Goal: Task Accomplishment & Management: Manage account settings

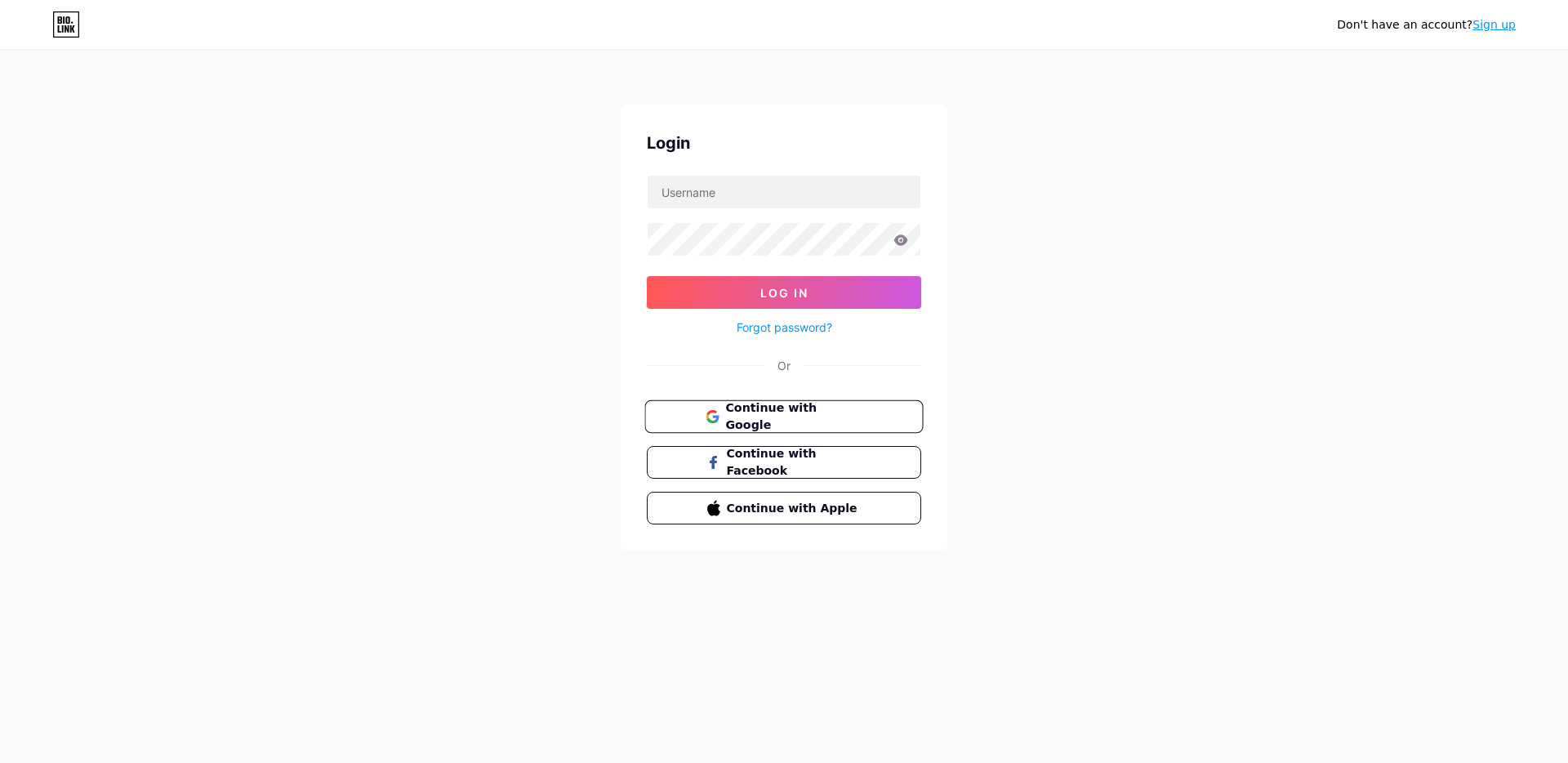
click at [790, 420] on span "Continue with Google" at bounding box center [793, 417] width 137 height 35
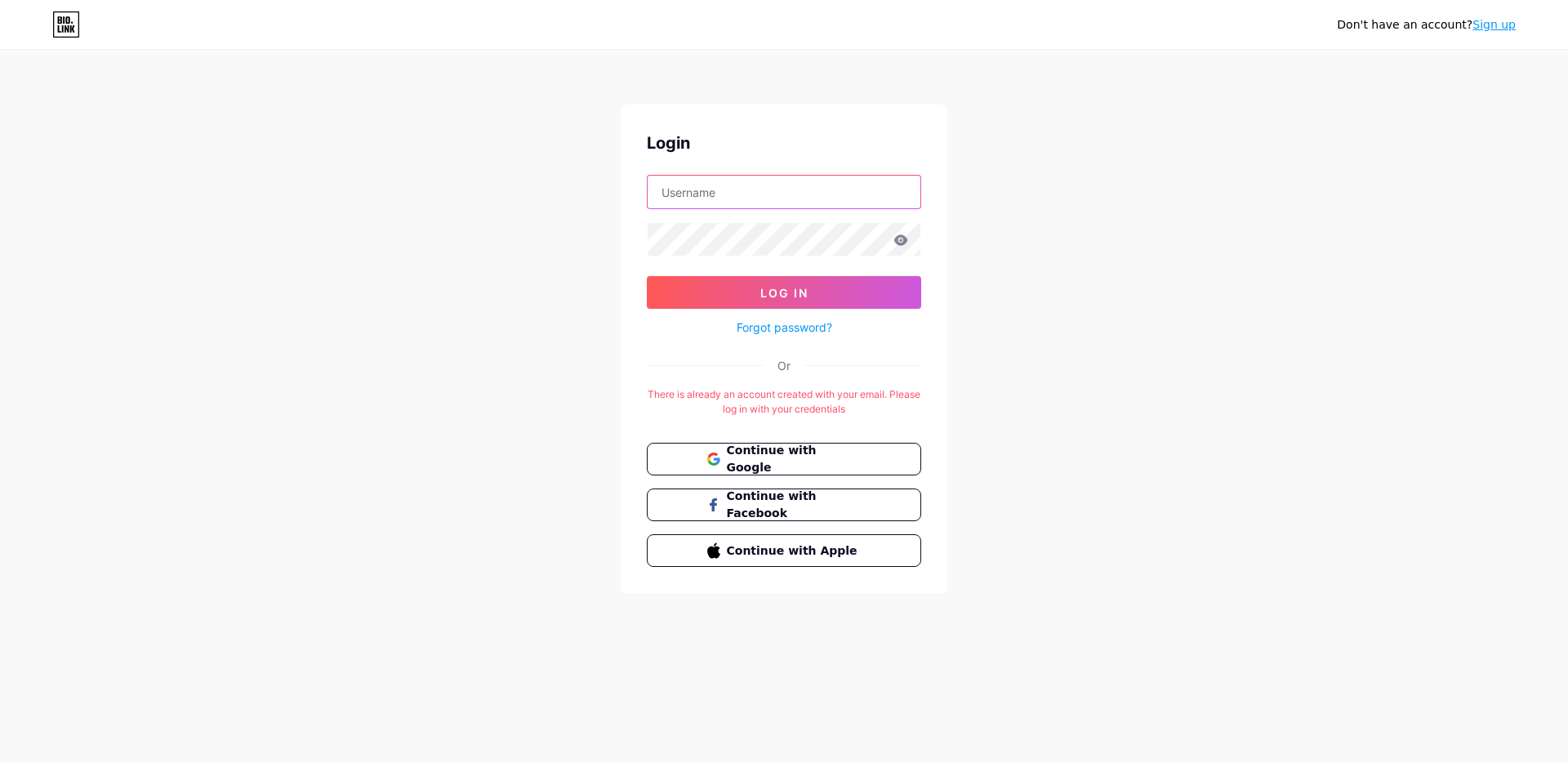
click at [701, 195] on input "text" at bounding box center [784, 192] width 273 height 33
type input "[EMAIL_ADDRESS][DOMAIN_NAME]"
click at [647, 276] on button "Log In" at bounding box center [784, 292] width 275 height 33
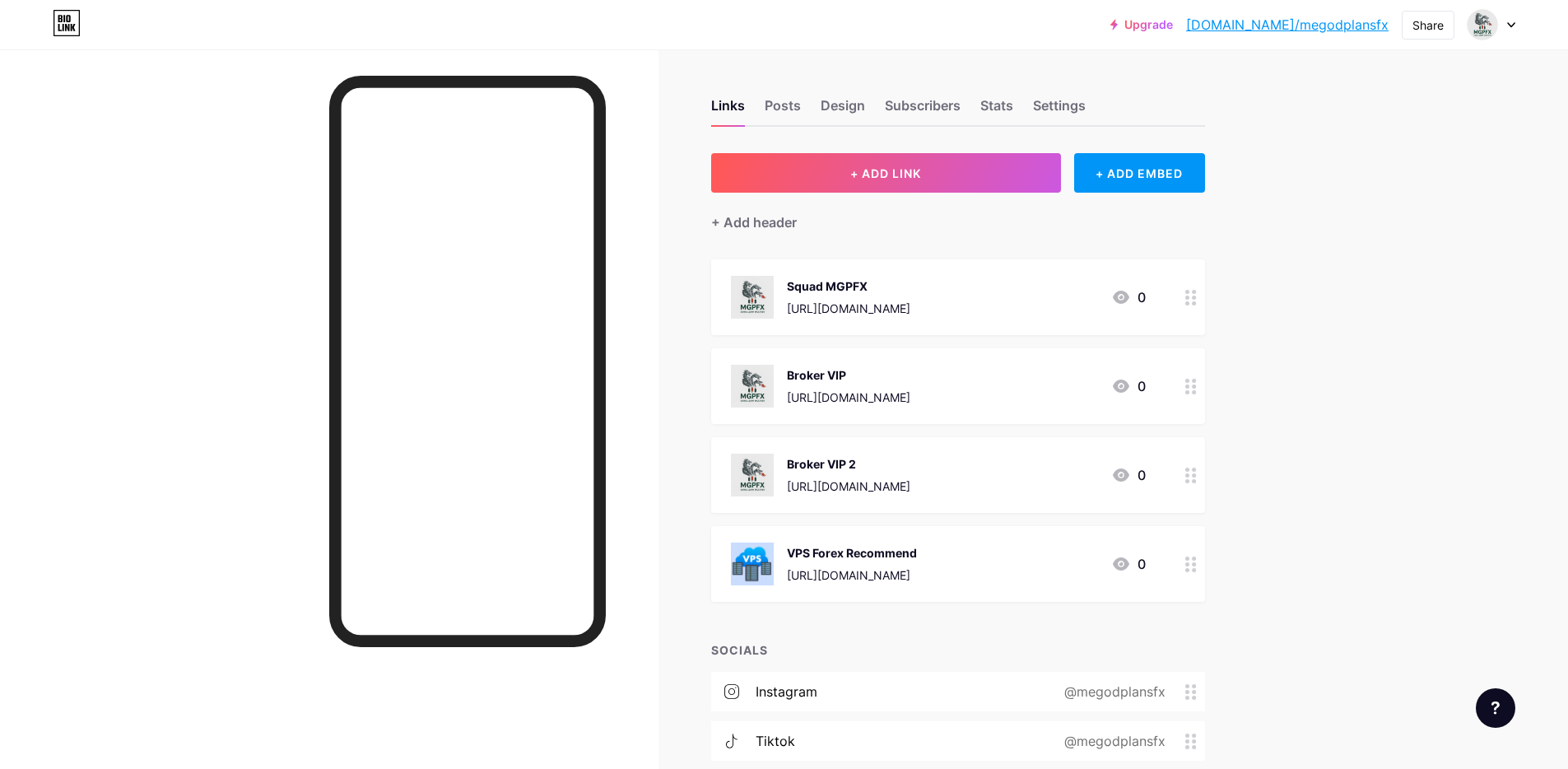
drag, startPoint x: 999, startPoint y: 466, endPoint x: 986, endPoint y: 456, distance: 16.4
click at [910, 456] on div "Broker VIP 2" at bounding box center [849, 464] width 124 height 17
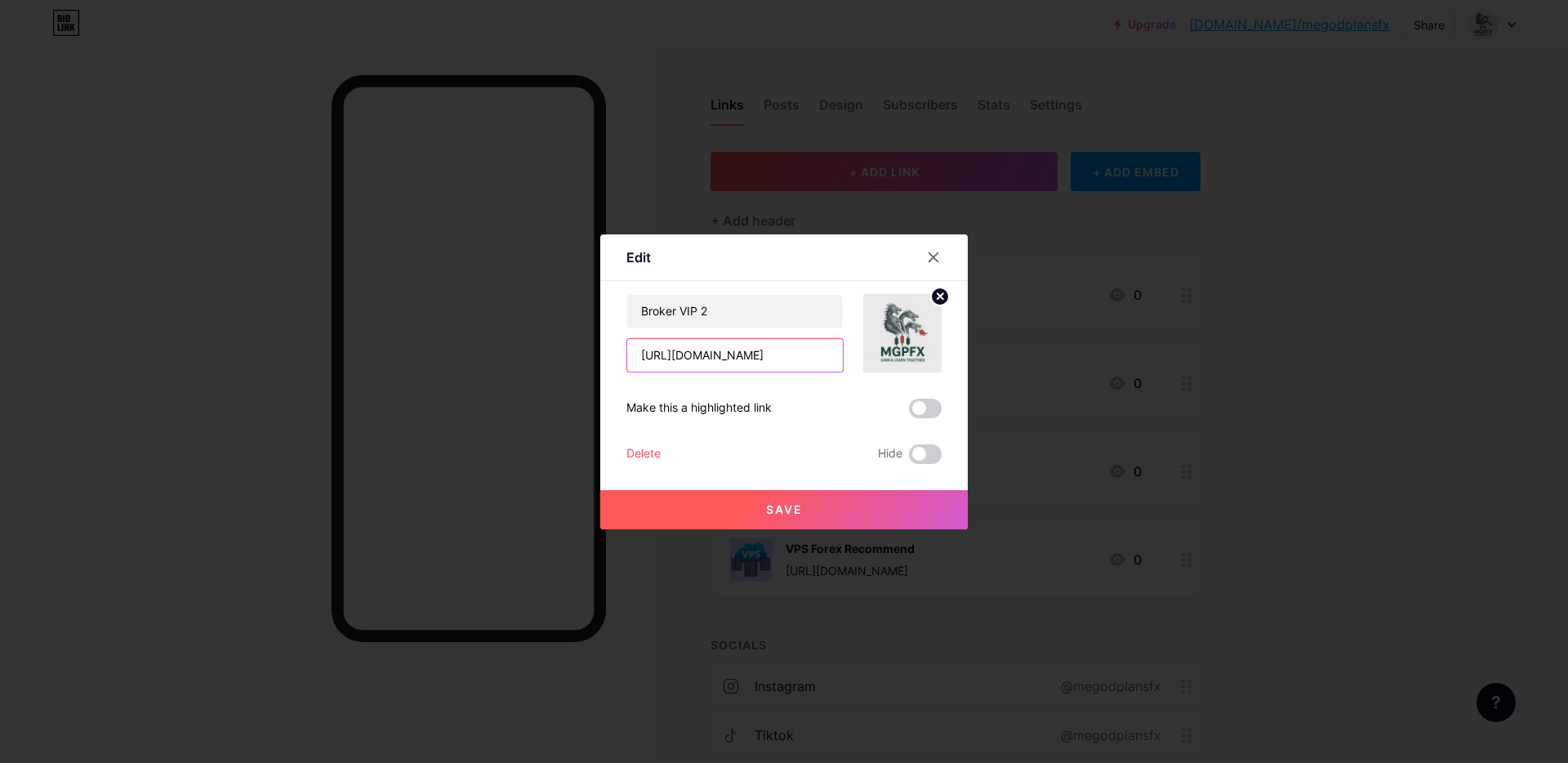
click at [773, 353] on input "[URL][DOMAIN_NAME]" at bounding box center [735, 355] width 215 height 33
click at [933, 260] on icon at bounding box center [933, 257] width 13 height 13
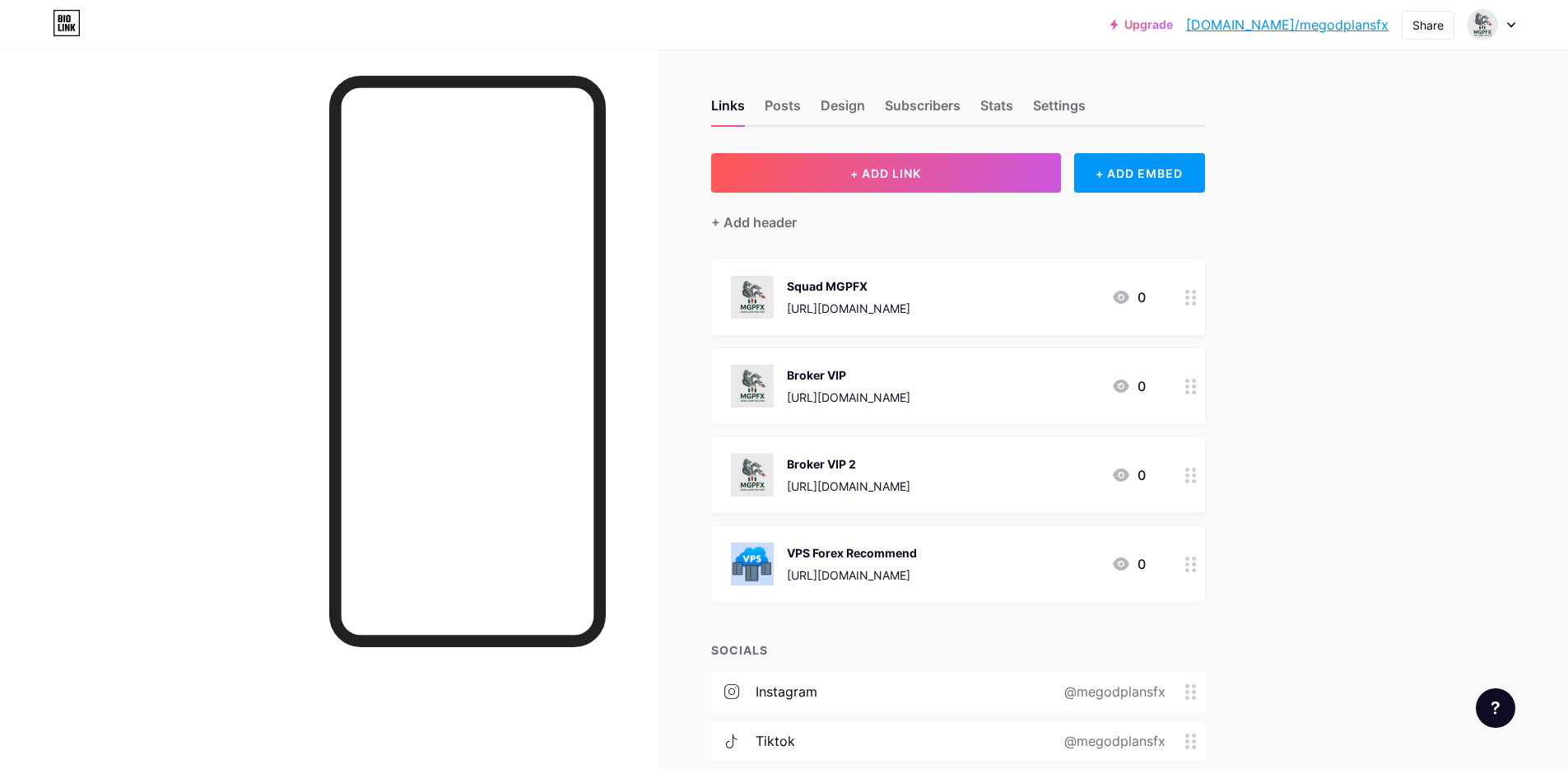
click at [1338, 396] on div "Upgrade [DOMAIN_NAME]/megodp... [DOMAIN_NAME]/megodplansfx Share Switch account…" at bounding box center [784, 446] width 1568 height 892
click at [787, 112] on div "Posts" at bounding box center [783, 110] width 36 height 30
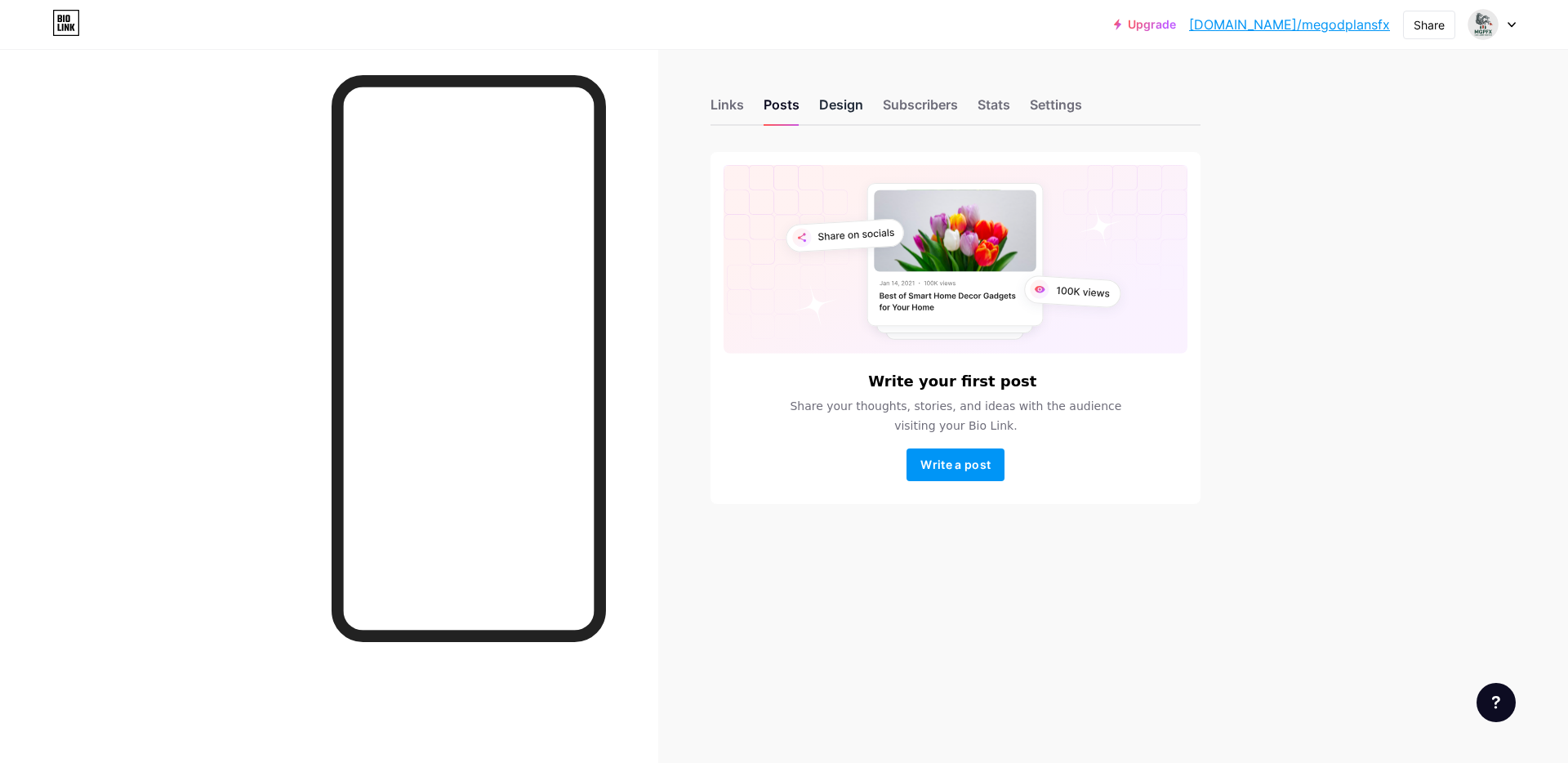
click at [832, 106] on div "Design" at bounding box center [841, 109] width 44 height 30
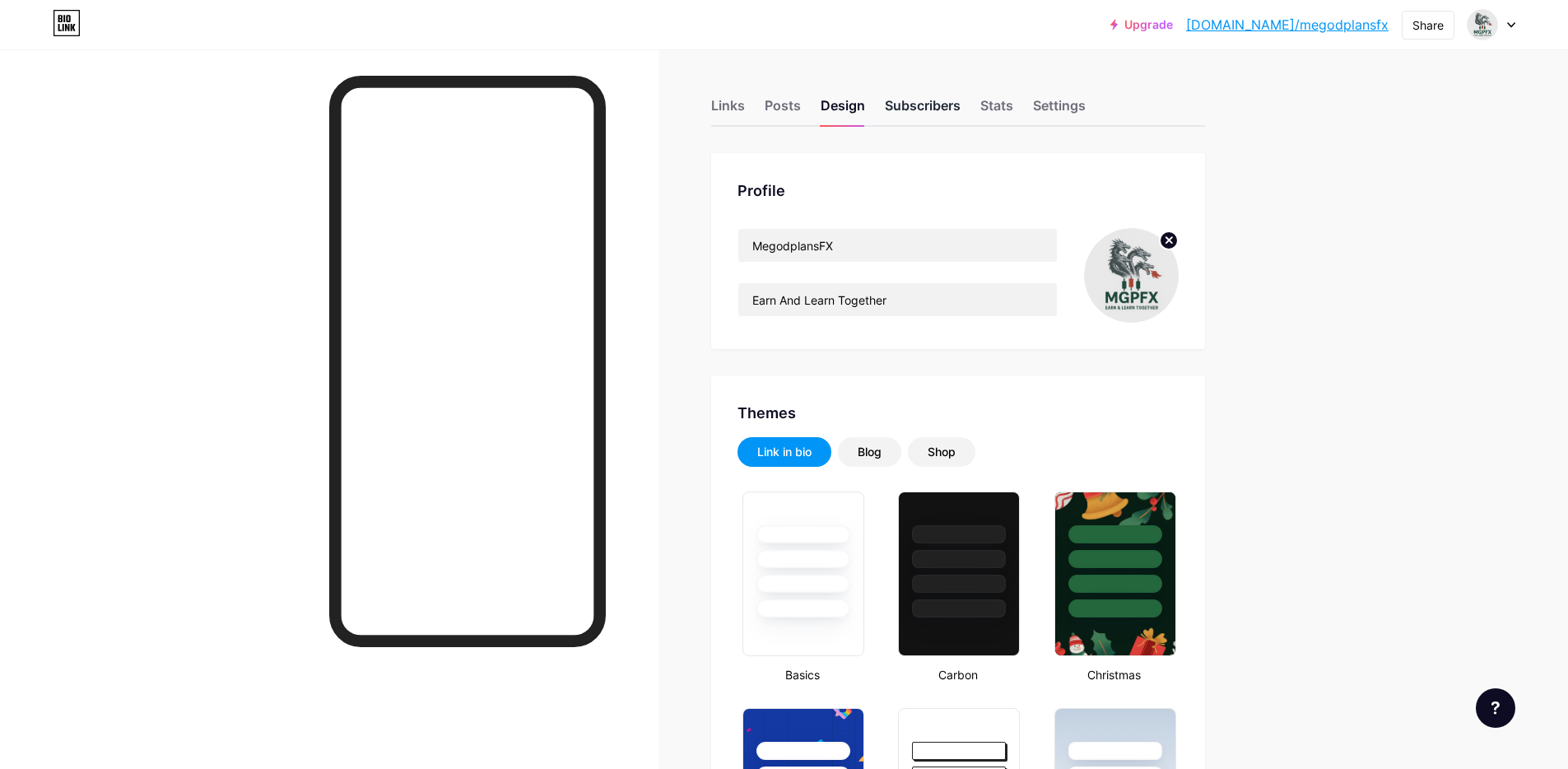
click at [927, 110] on div "Subscribers" at bounding box center [922, 110] width 76 height 30
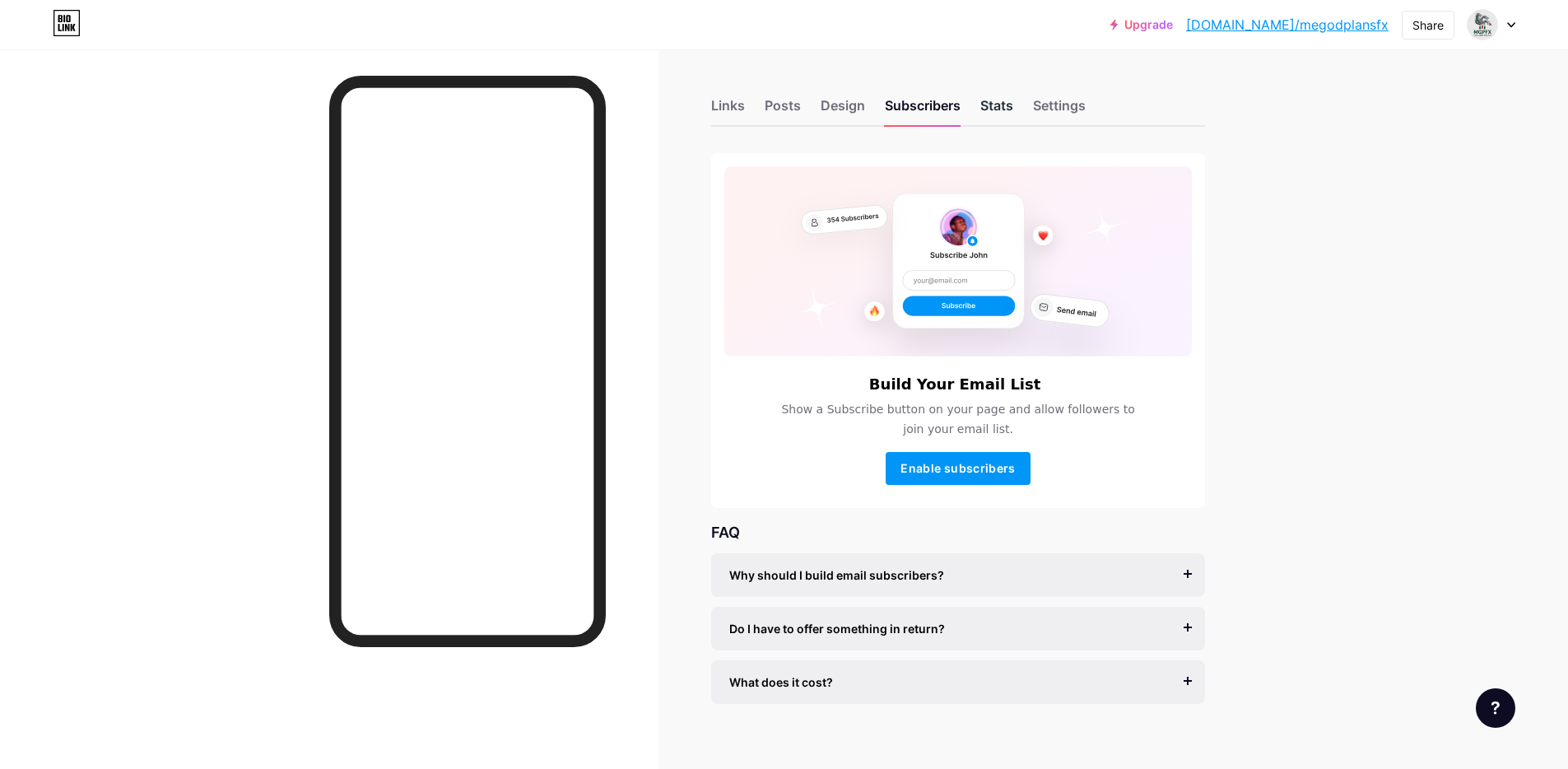
click at [1000, 103] on div "Stats" at bounding box center [997, 110] width 33 height 30
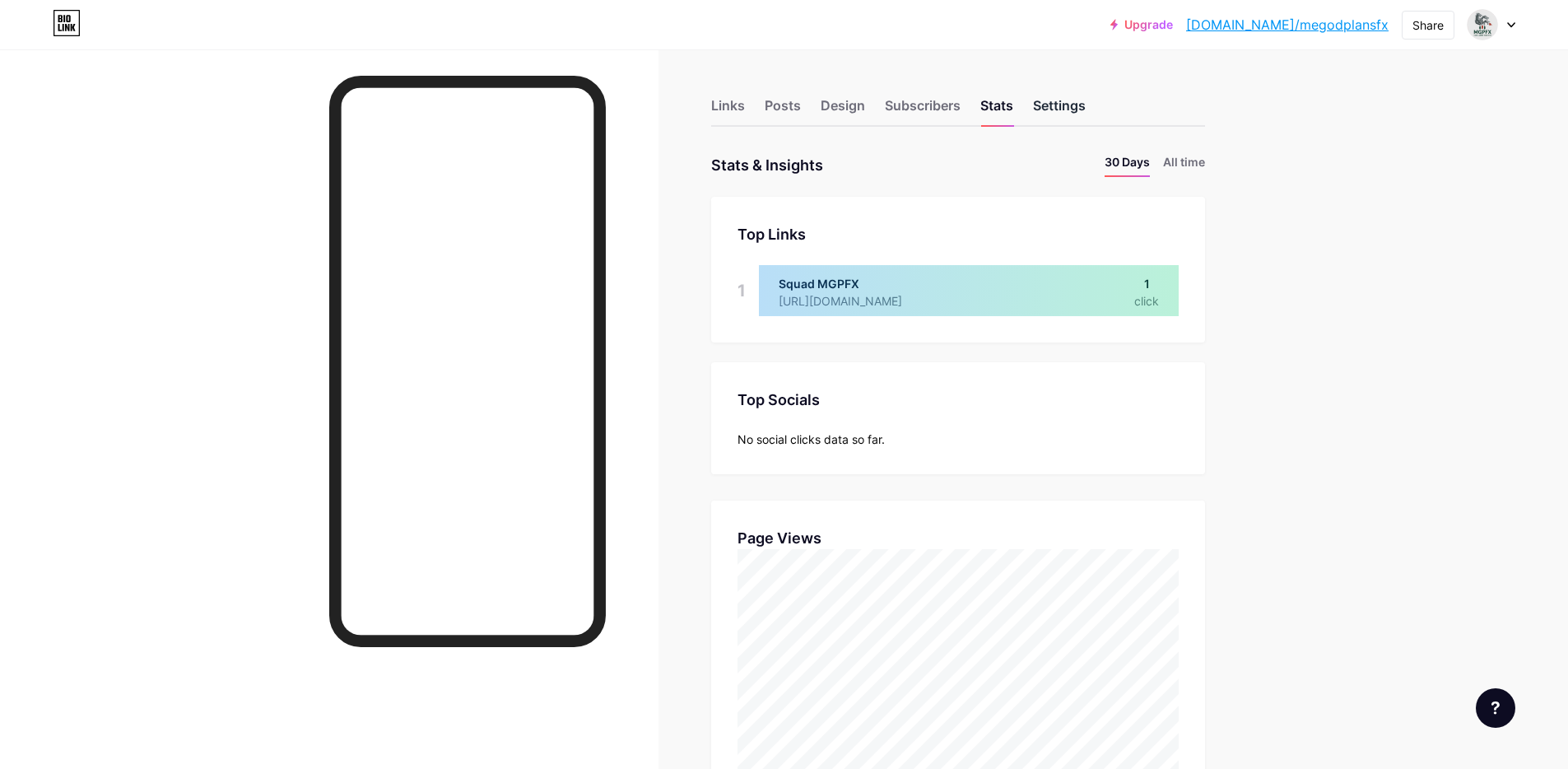
click at [1086, 120] on div "Settings" at bounding box center [1060, 110] width 53 height 30
